Goal: Communication & Community: Ask a question

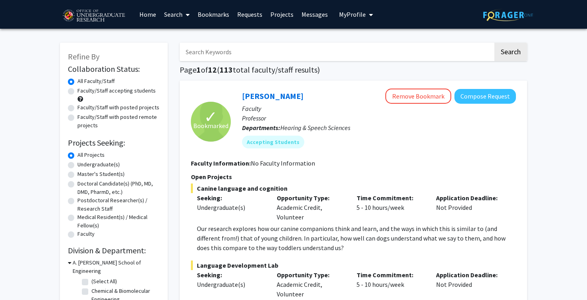
click at [353, 12] on span "My Profile" at bounding box center [352, 14] width 27 height 8
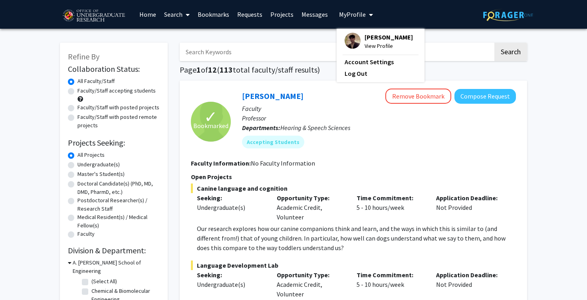
click at [353, 12] on span "My Profile" at bounding box center [352, 14] width 27 height 8
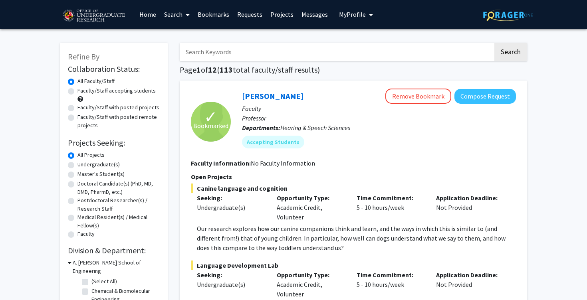
click at [77, 165] on label "Undergraduate(s)" at bounding box center [98, 164] width 42 height 8
click at [77, 165] on input "Undergraduate(s)" at bounding box center [79, 162] width 5 height 5
radio input "true"
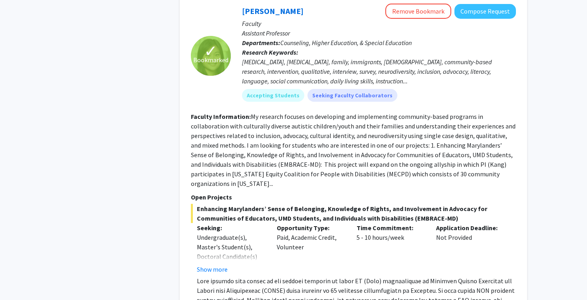
scroll to position [714, 0]
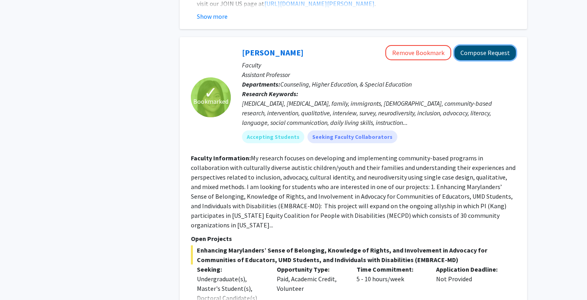
click at [458, 46] on button "Compose Request" at bounding box center [484, 53] width 61 height 15
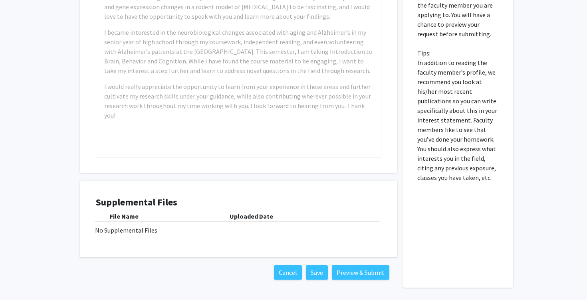
scroll to position [665, 0]
